Goal: Information Seeking & Learning: Learn about a topic

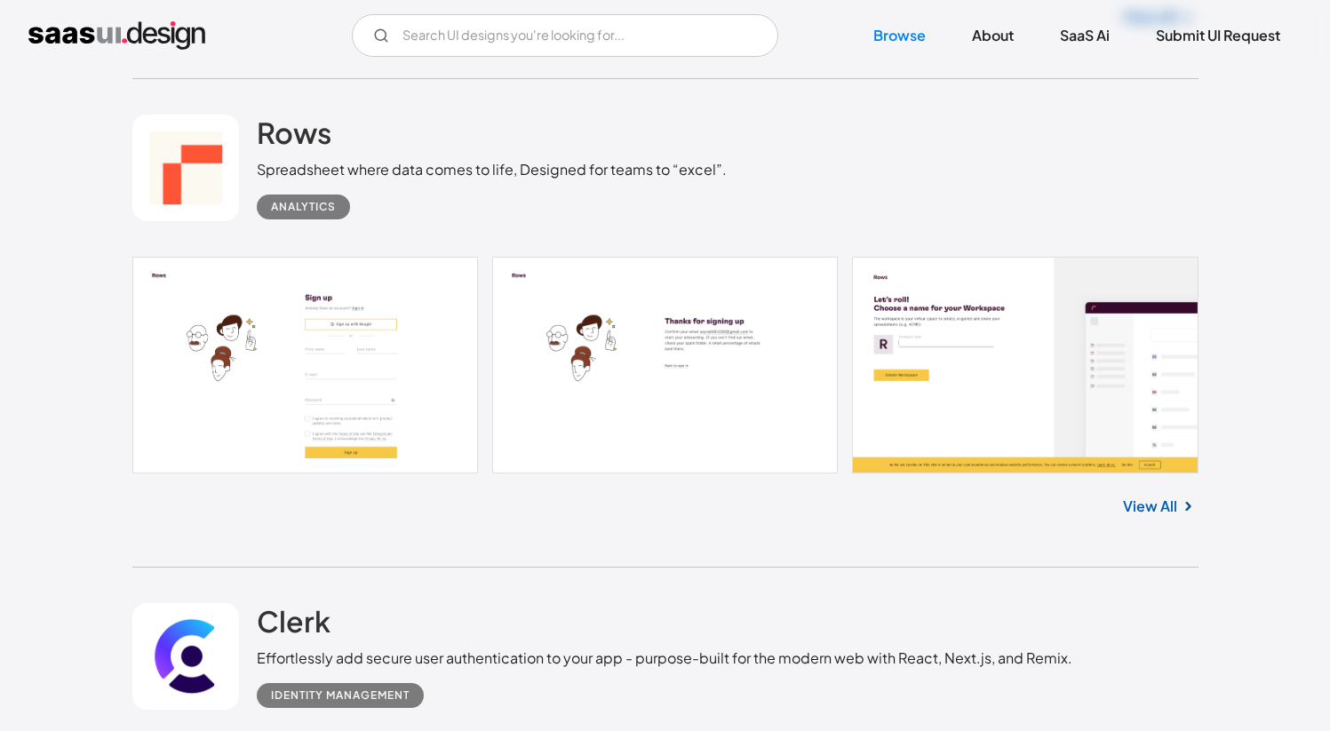
scroll to position [14070, 0]
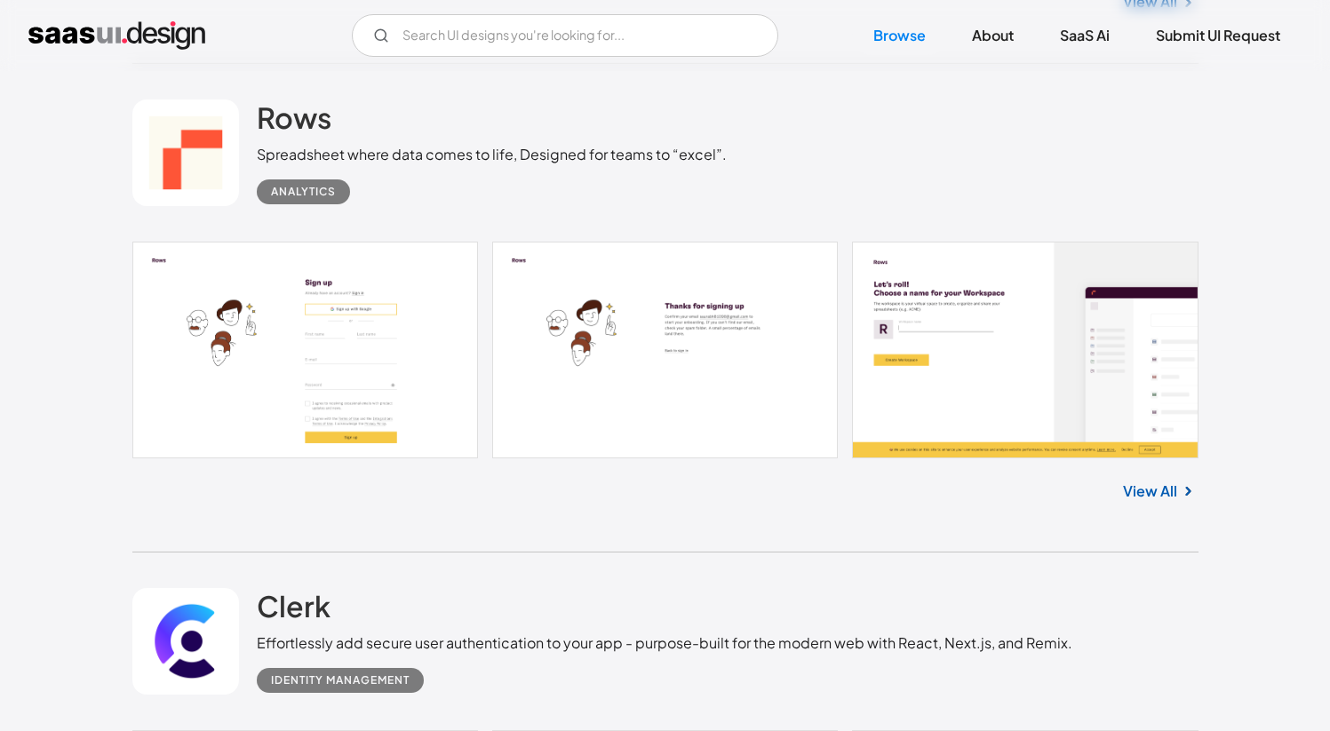
click at [542, 482] on div "View All" at bounding box center [665, 488] width 1066 height 59
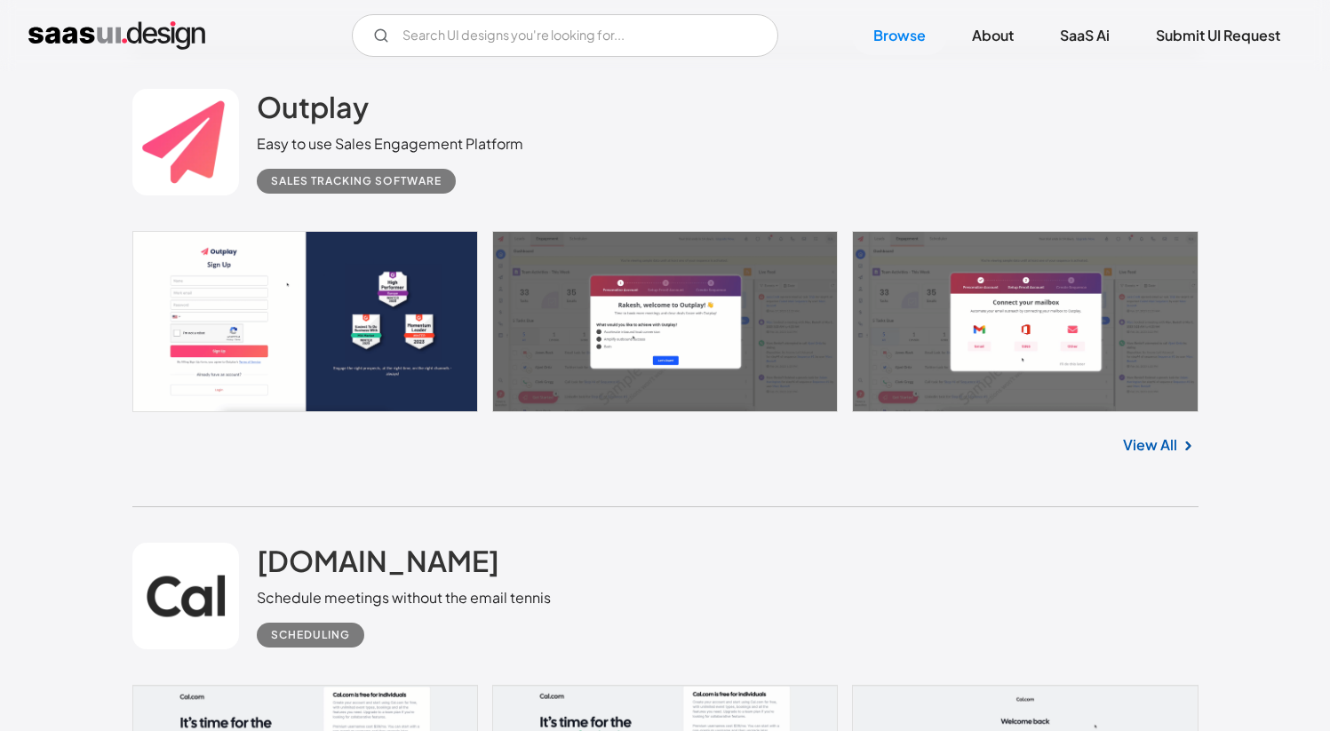
scroll to position [45966, 0]
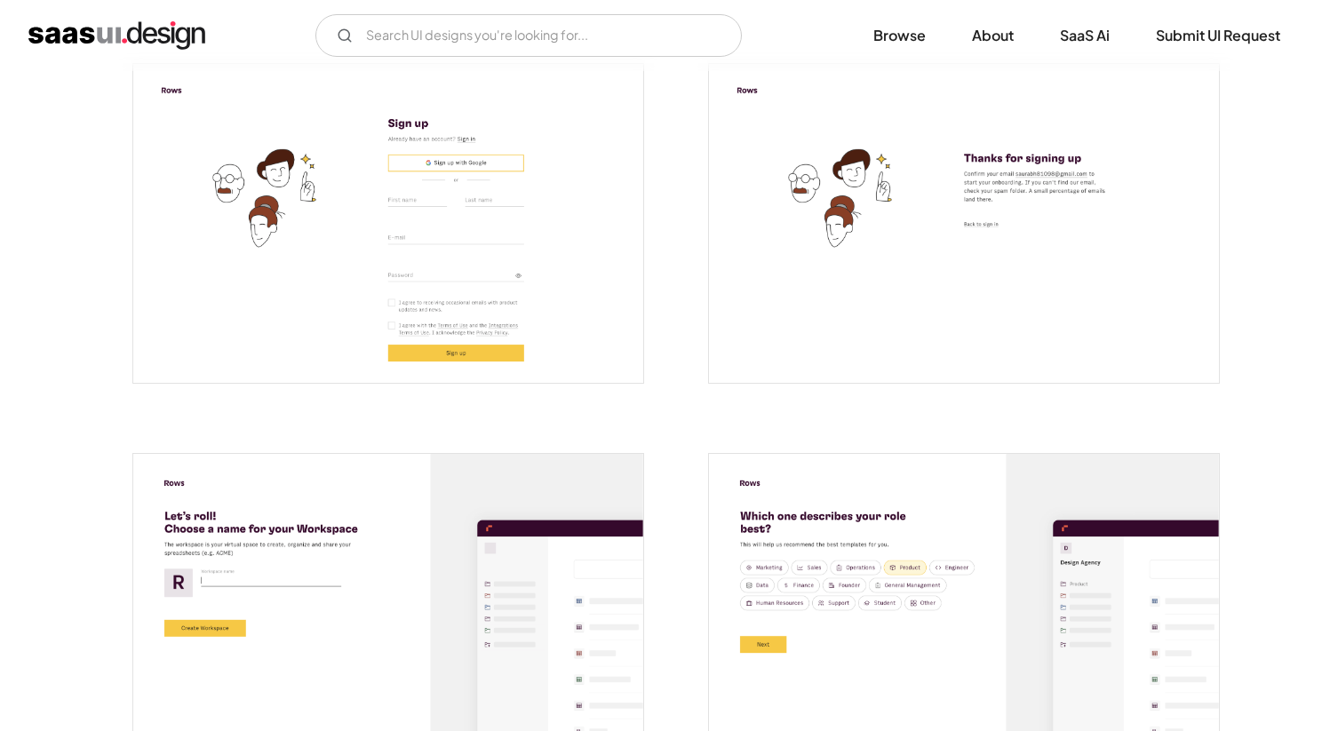
scroll to position [534, 0]
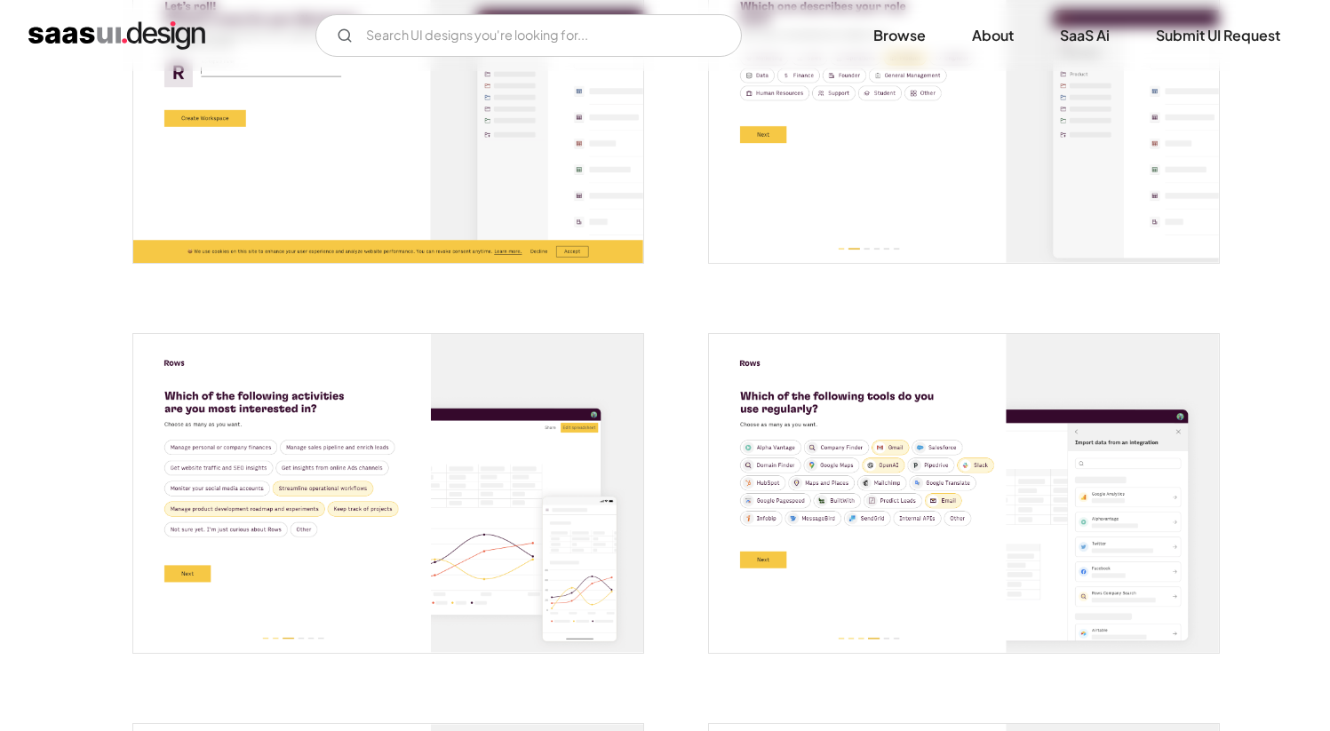
scroll to position [227, 0]
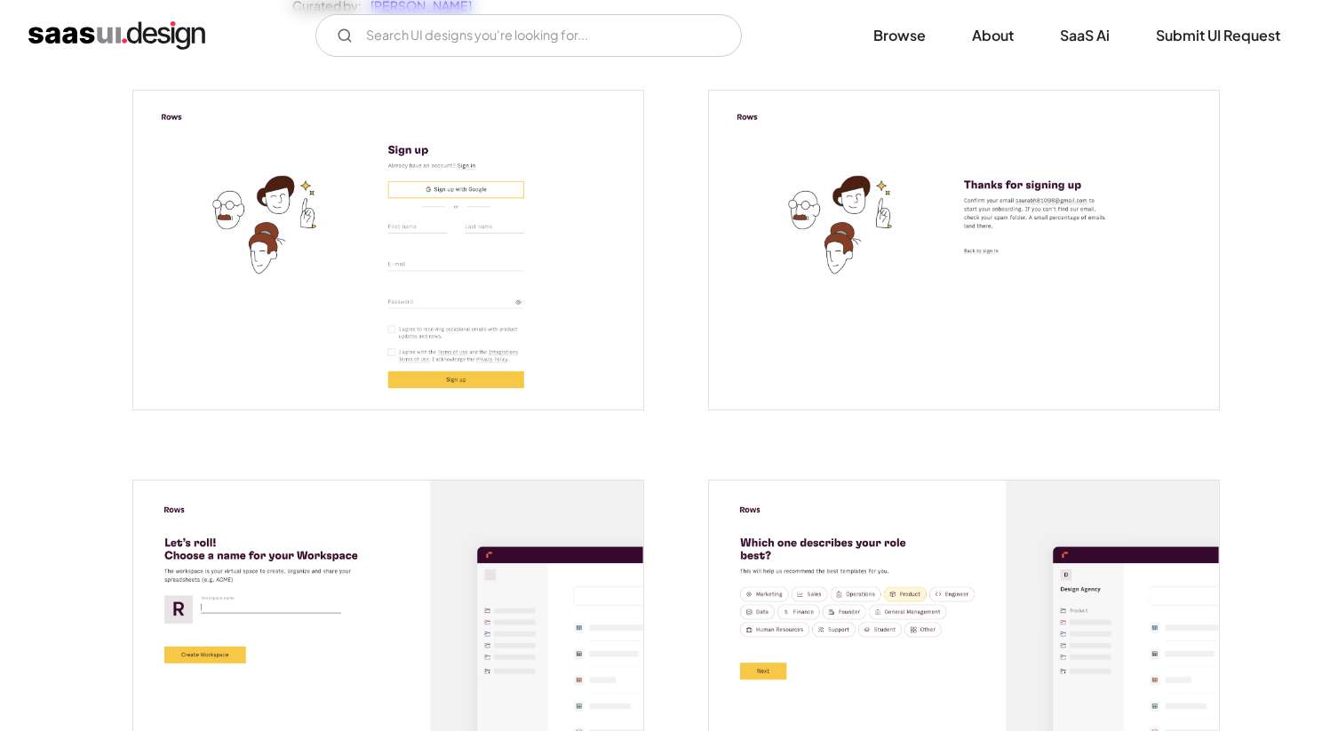
scroll to position [318, 0]
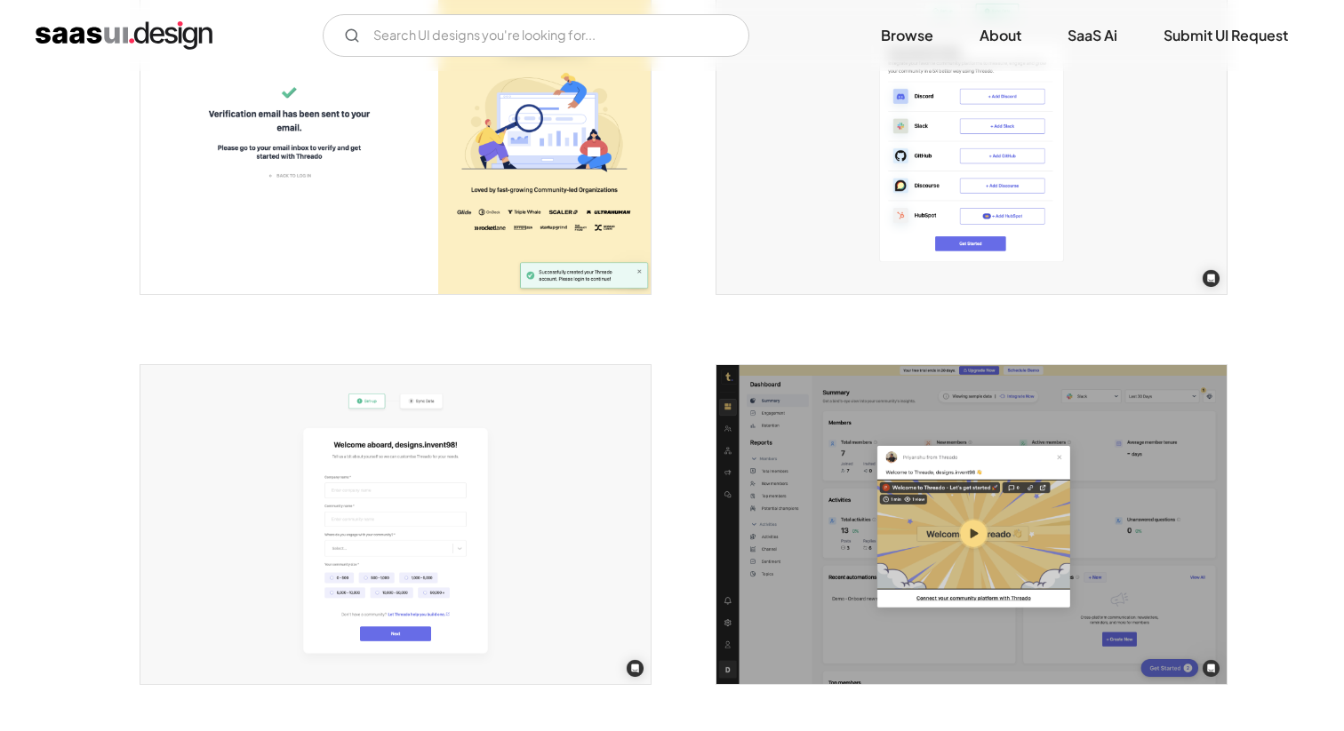
scroll to position [879, 0]
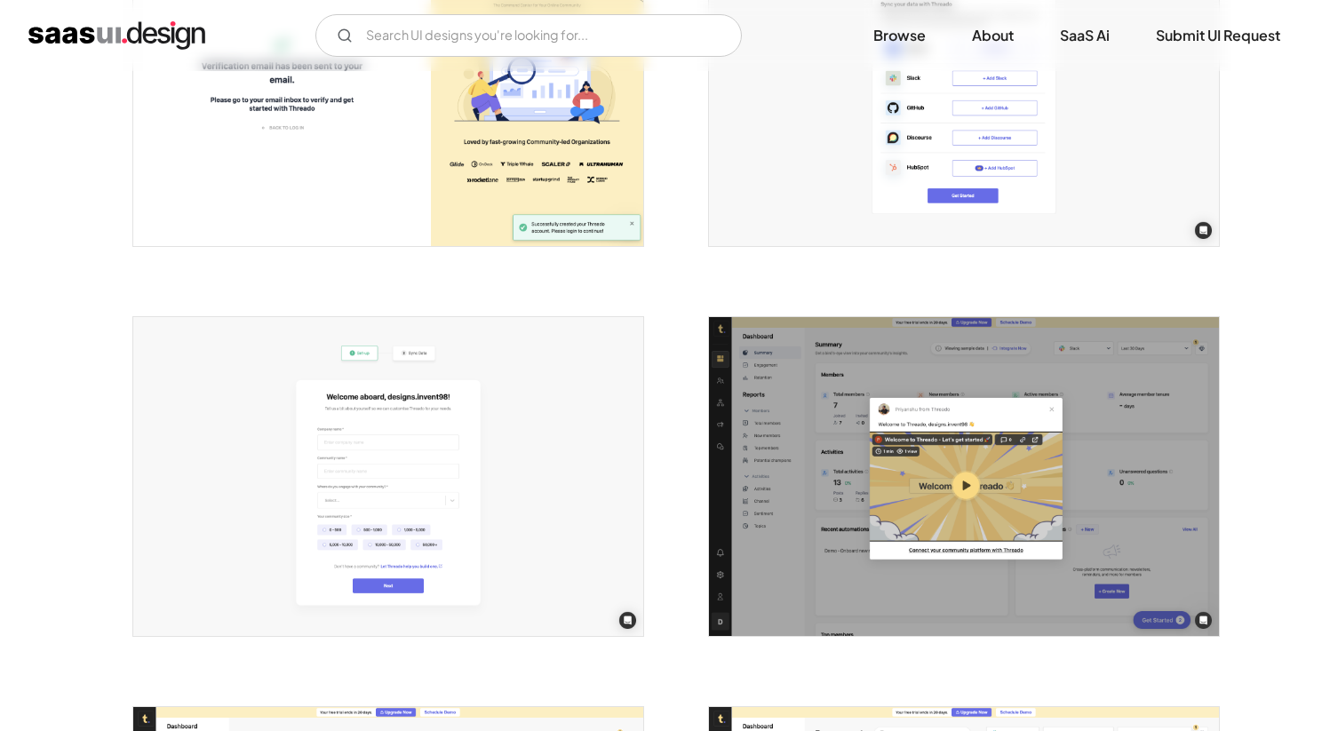
click at [594, 449] on img "open lightbox" at bounding box center [388, 476] width 510 height 319
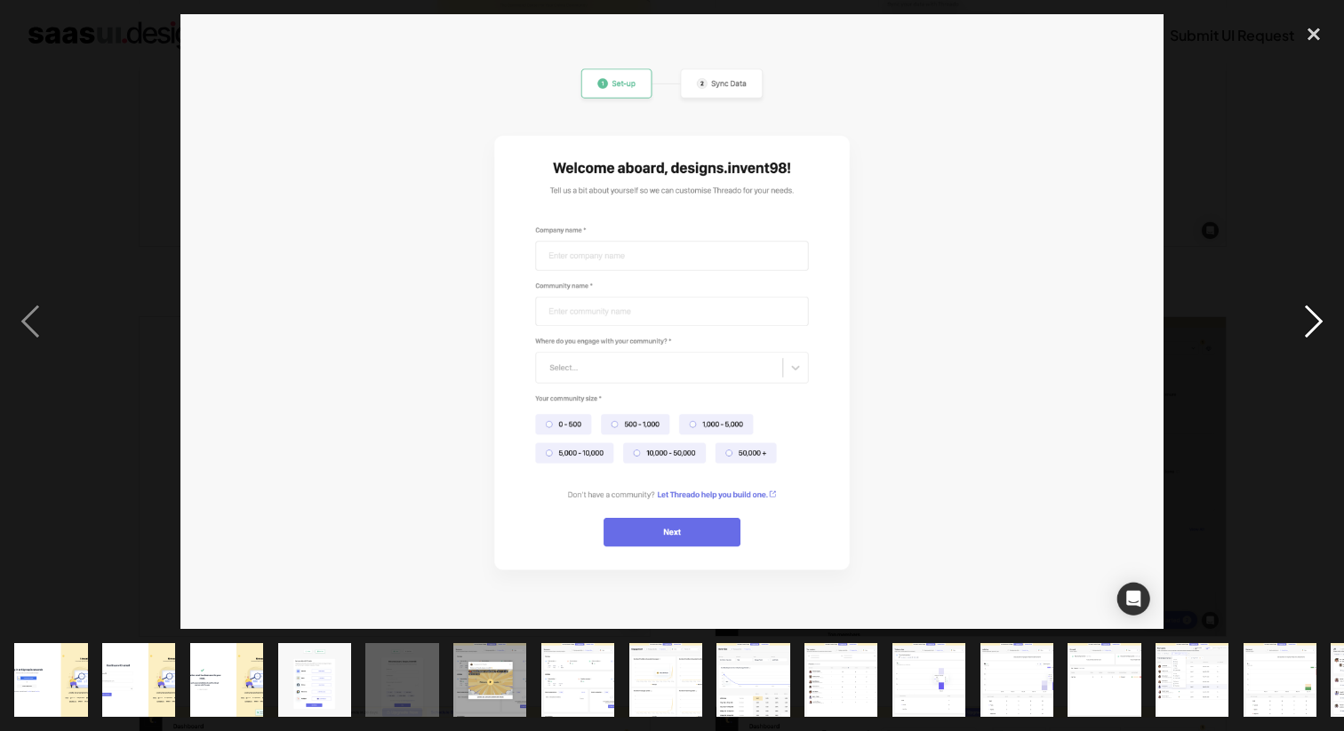
click at [1322, 323] on div "next image" at bounding box center [1313, 321] width 60 height 614
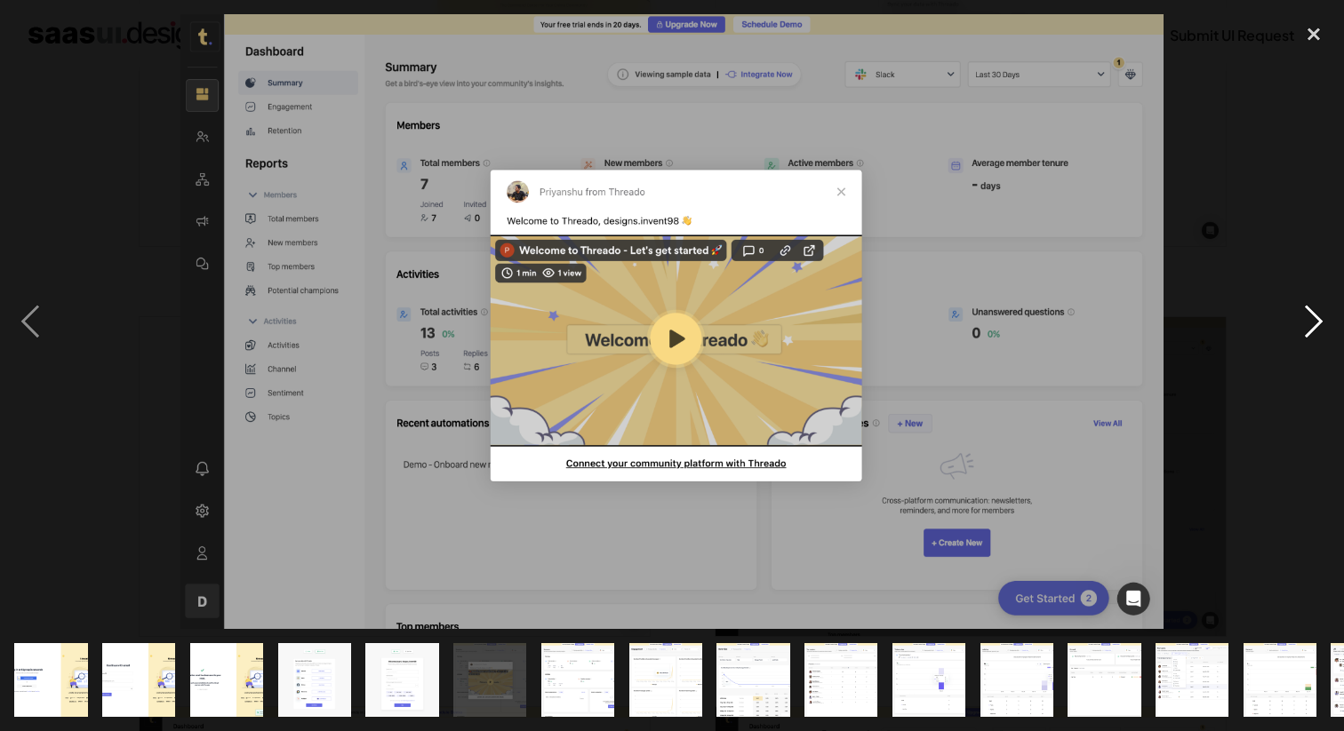
click at [1322, 323] on div "next image" at bounding box center [1313, 321] width 60 height 614
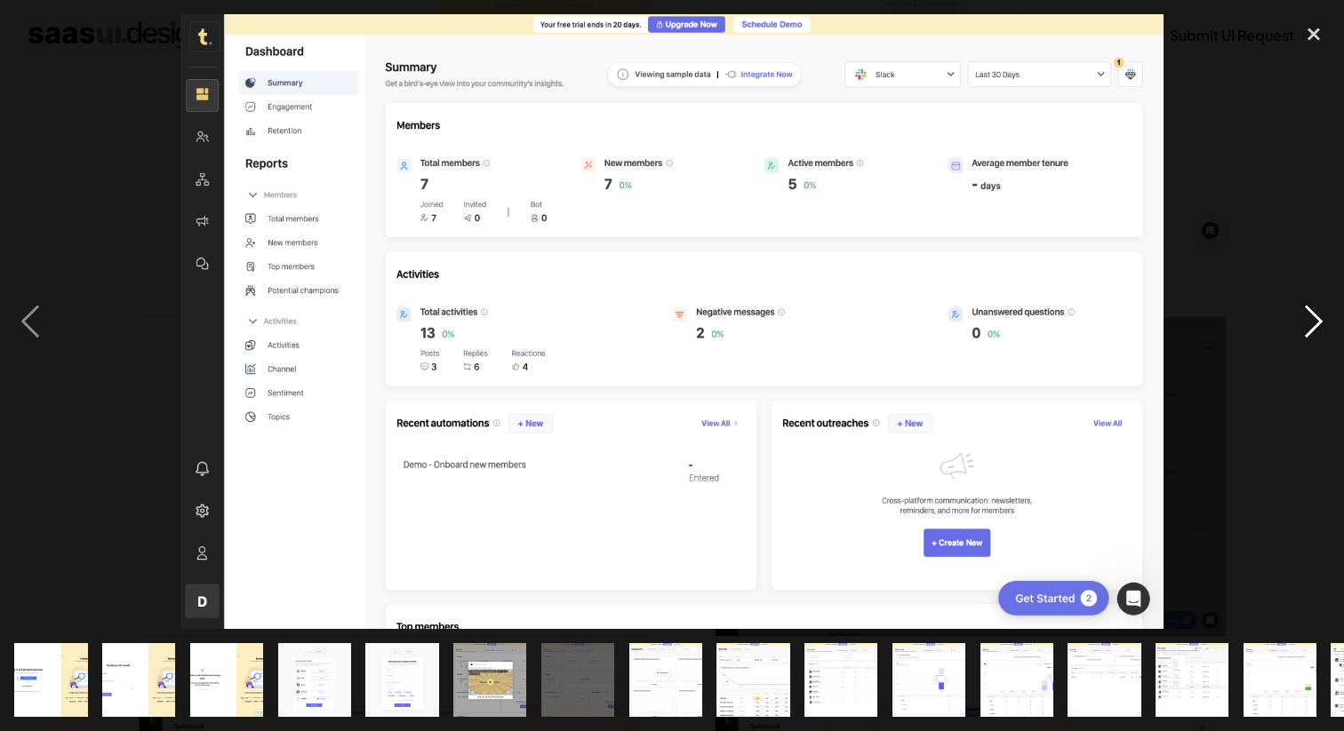
click at [1322, 323] on div "next image" at bounding box center [1313, 321] width 60 height 614
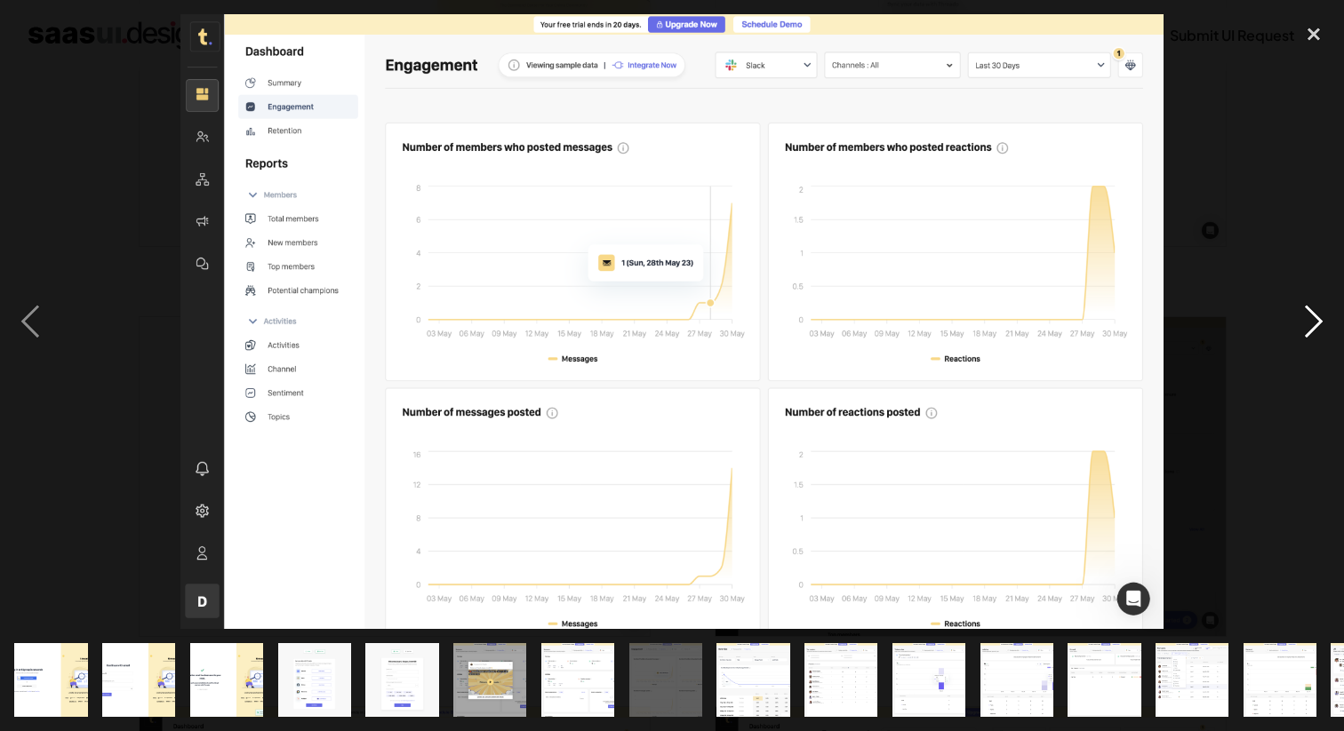
click at [1322, 323] on div "next image" at bounding box center [1313, 321] width 60 height 614
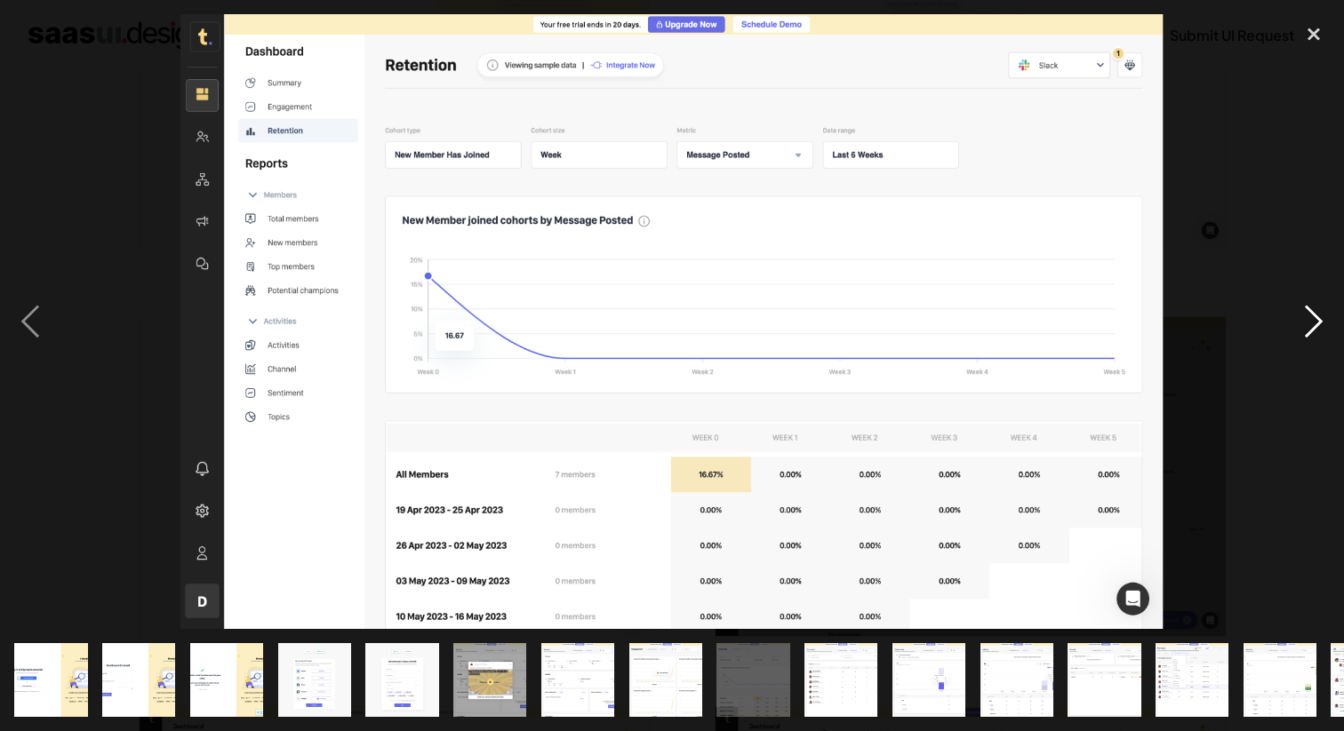
click at [1322, 323] on div "next image" at bounding box center [1313, 321] width 60 height 614
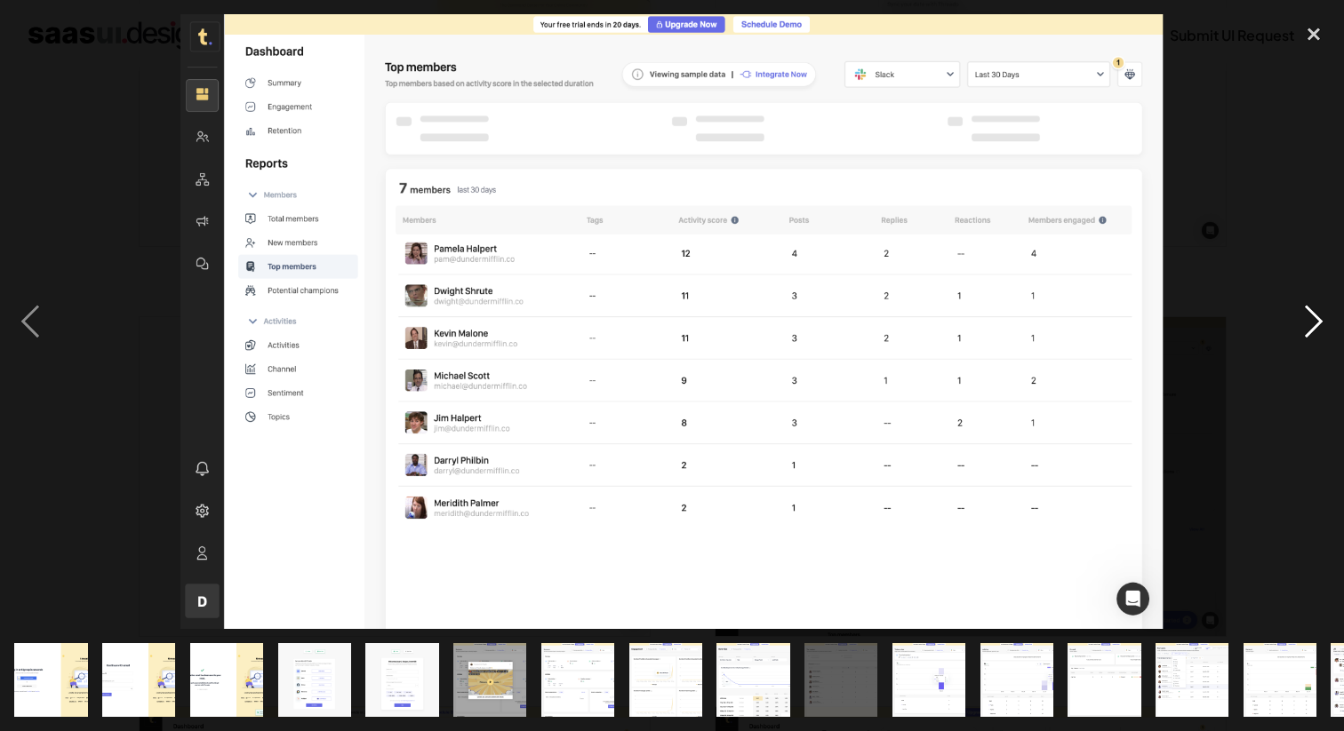
click at [1322, 323] on div "next image" at bounding box center [1313, 321] width 60 height 614
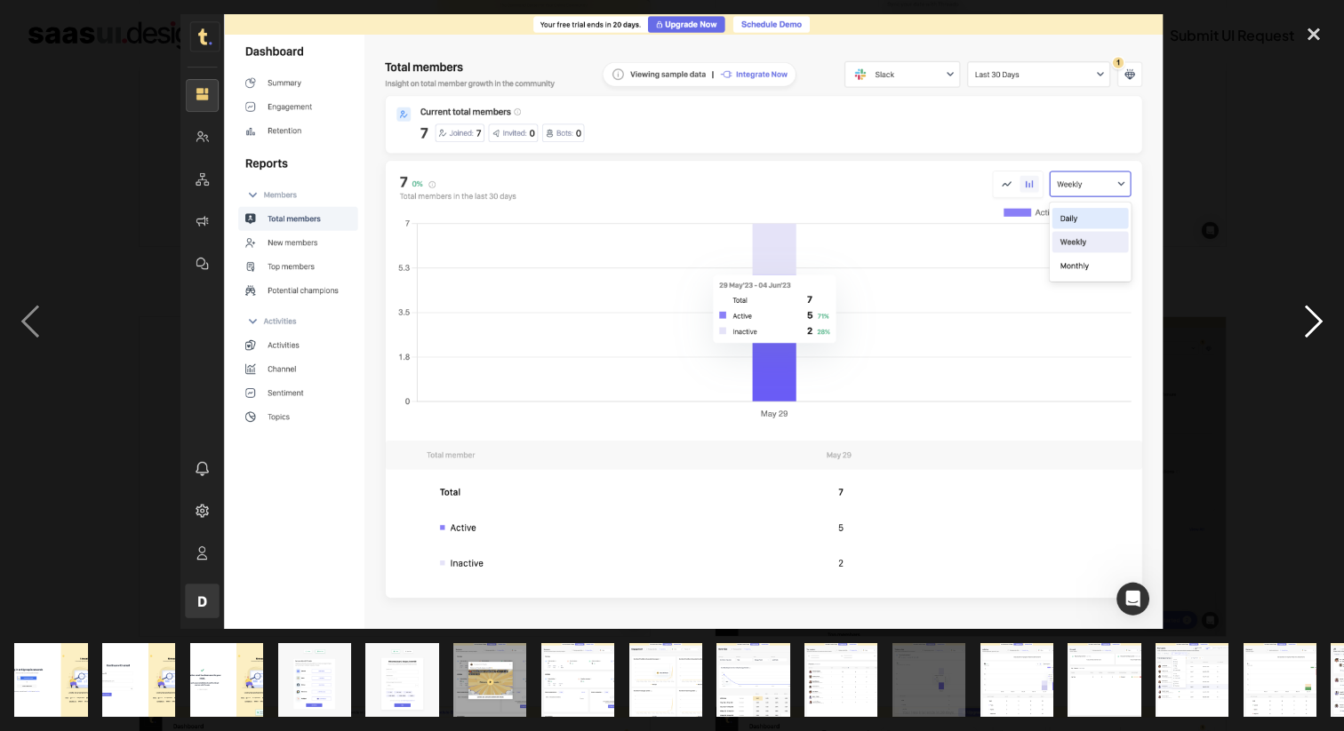
click at [1317, 322] on div "next image" at bounding box center [1313, 321] width 60 height 614
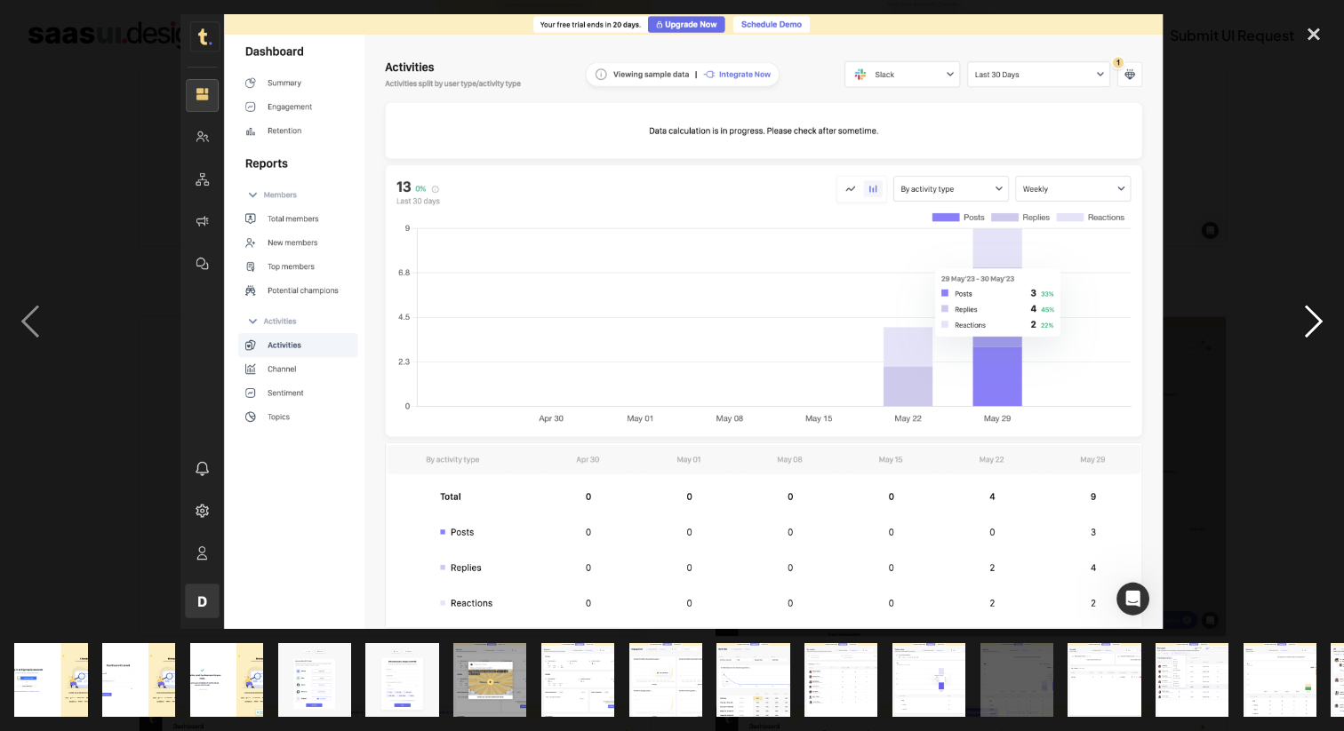
click at [1317, 322] on div "next image" at bounding box center [1313, 321] width 60 height 614
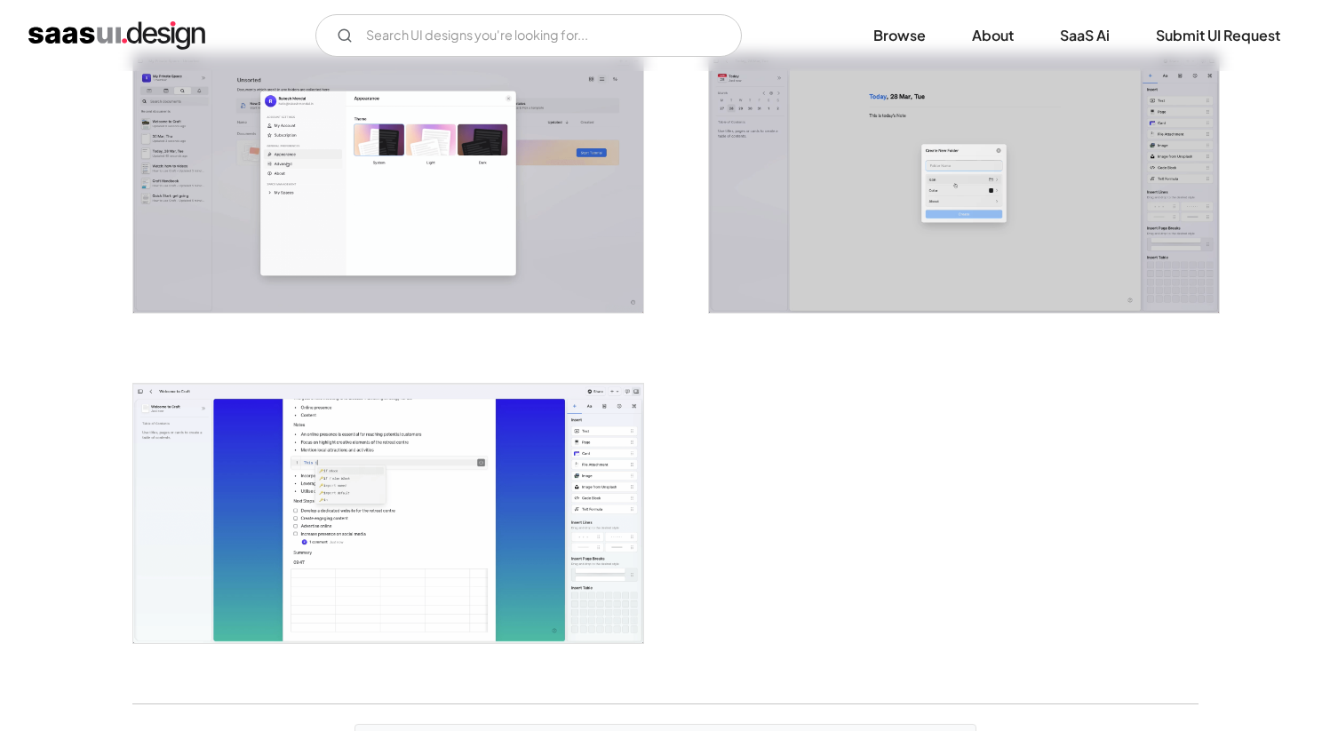
scroll to position [4004, 0]
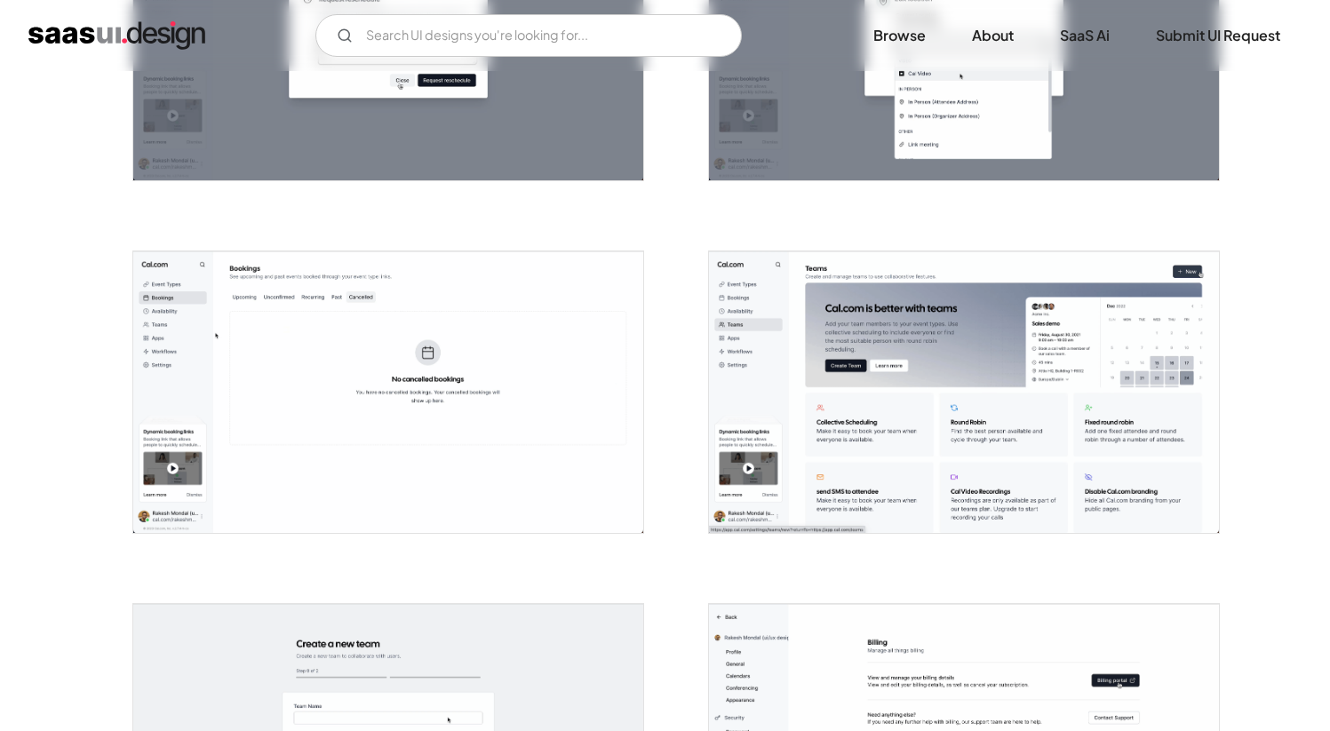
scroll to position [2890, 0]
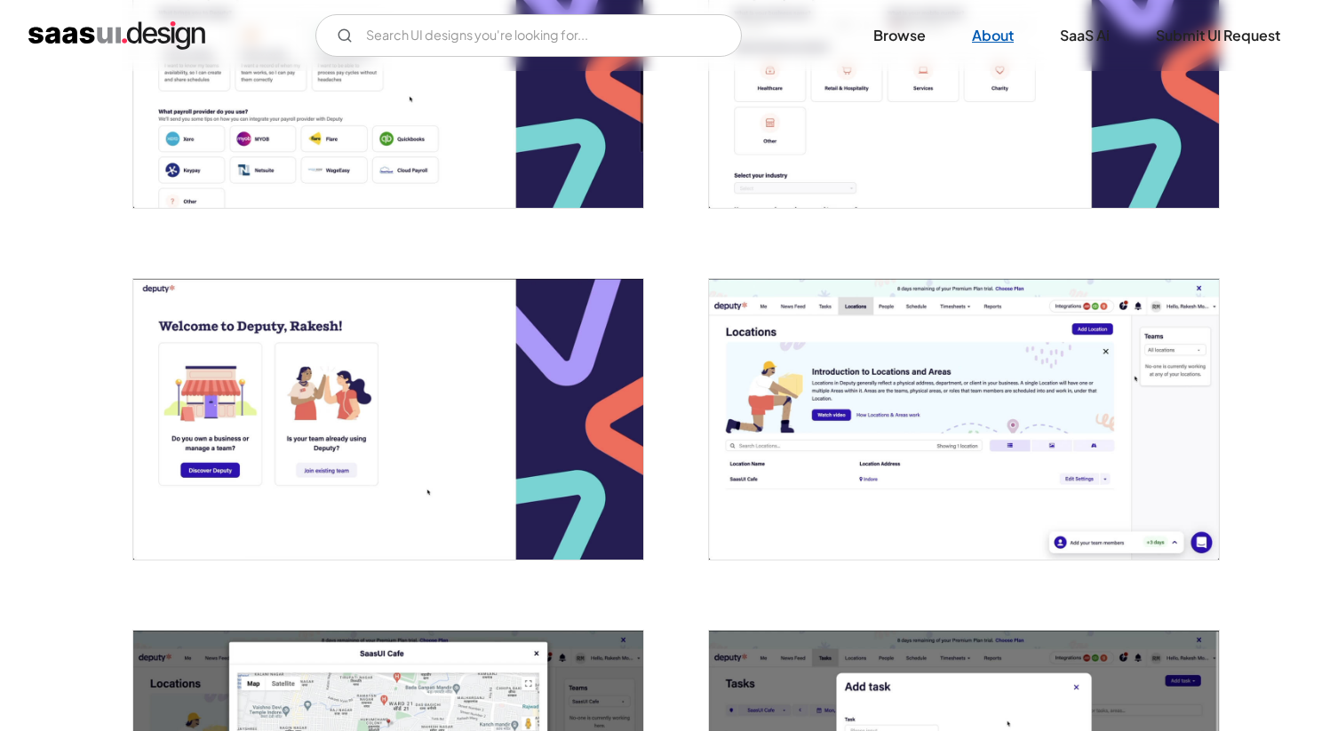
scroll to position [798, 0]
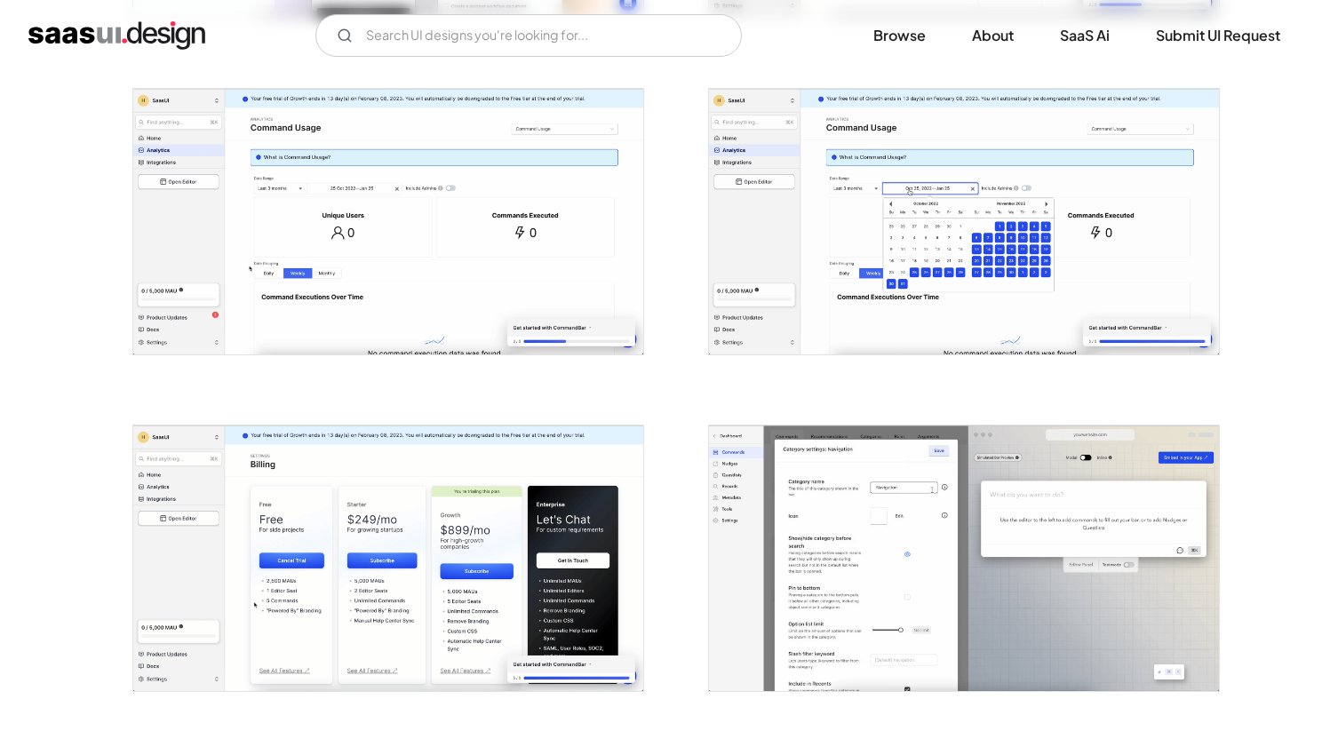
scroll to position [1044, 0]
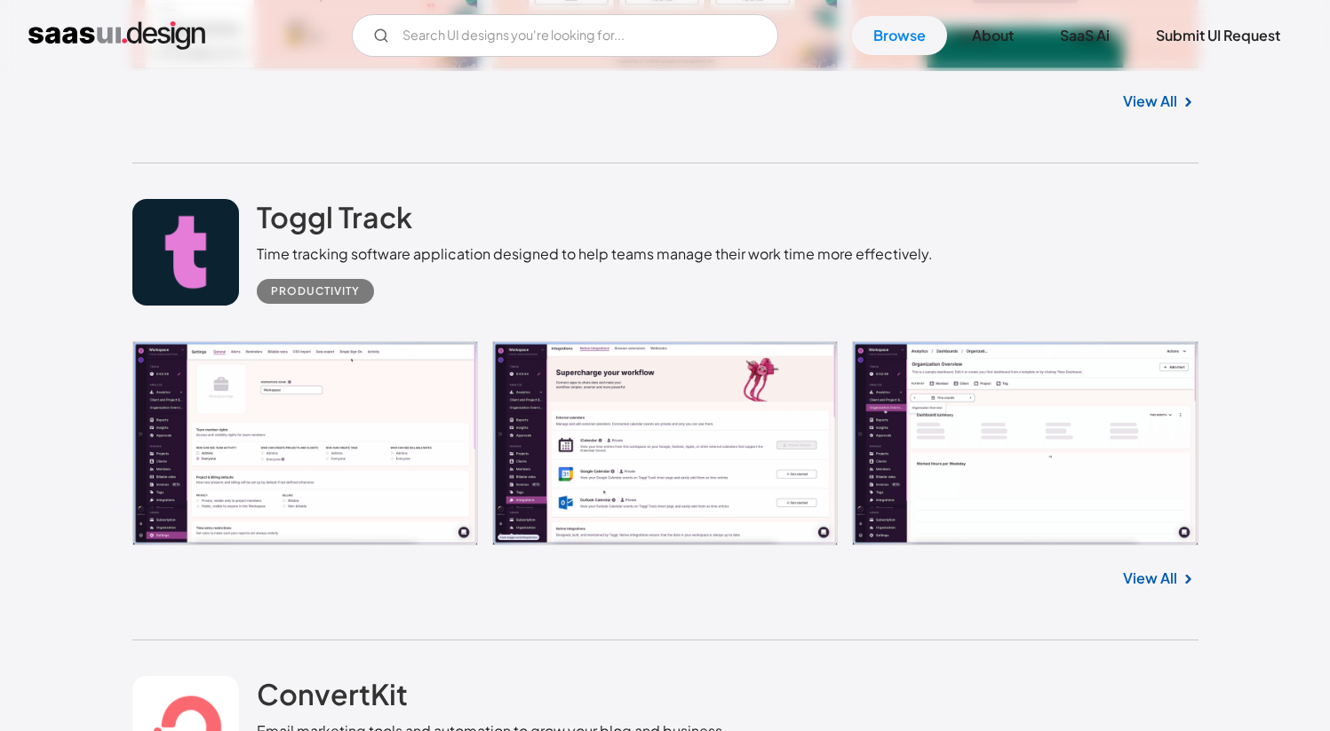
scroll to position [32451, 0]
